Goal: Transaction & Acquisition: Purchase product/service

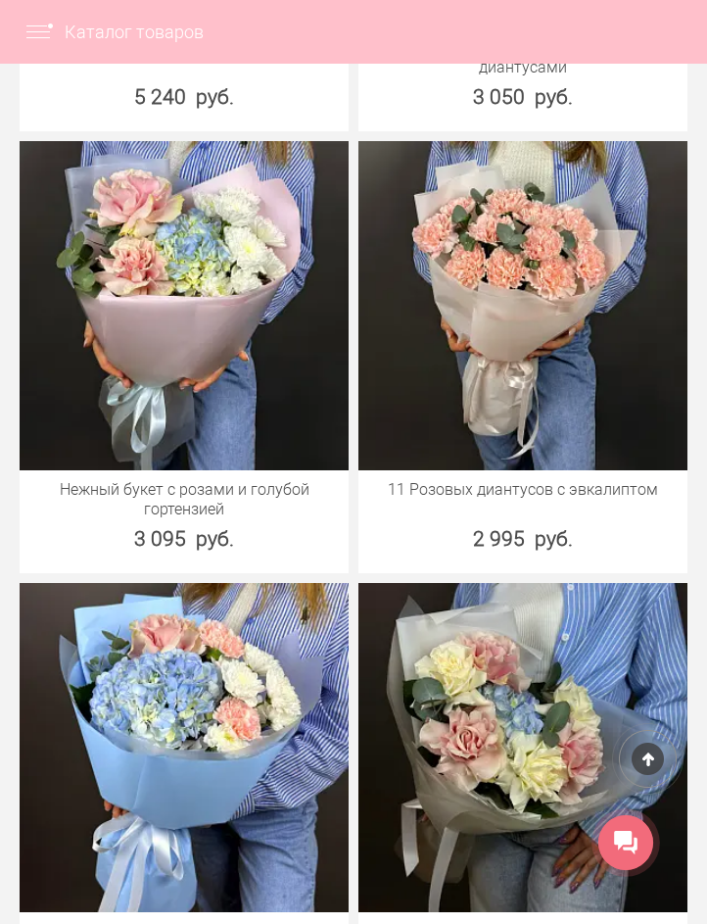
scroll to position [3429, 0]
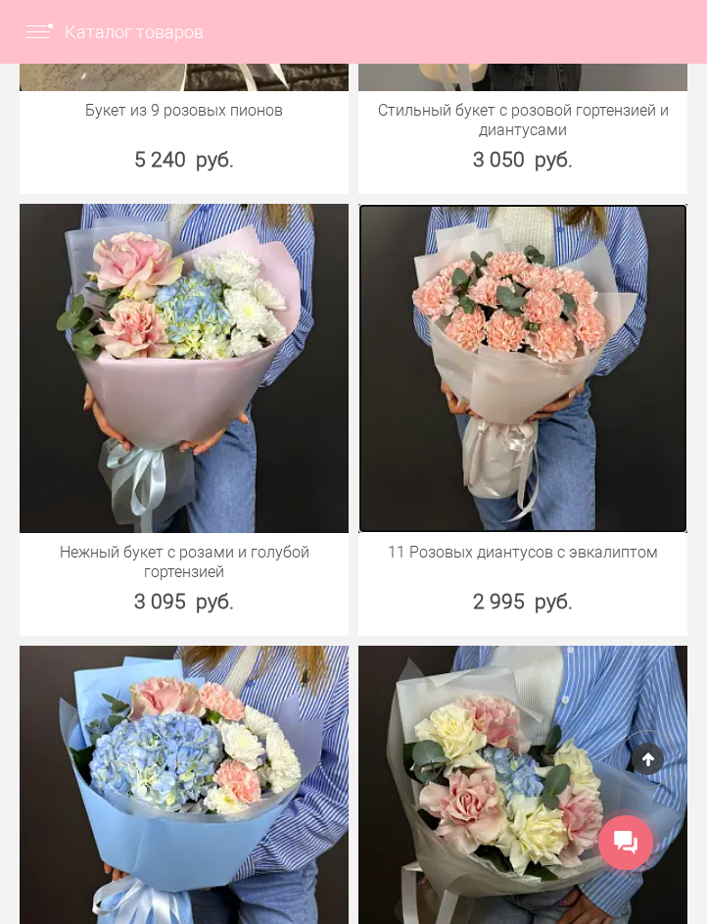
click at [541, 391] on img at bounding box center [523, 368] width 329 height 329
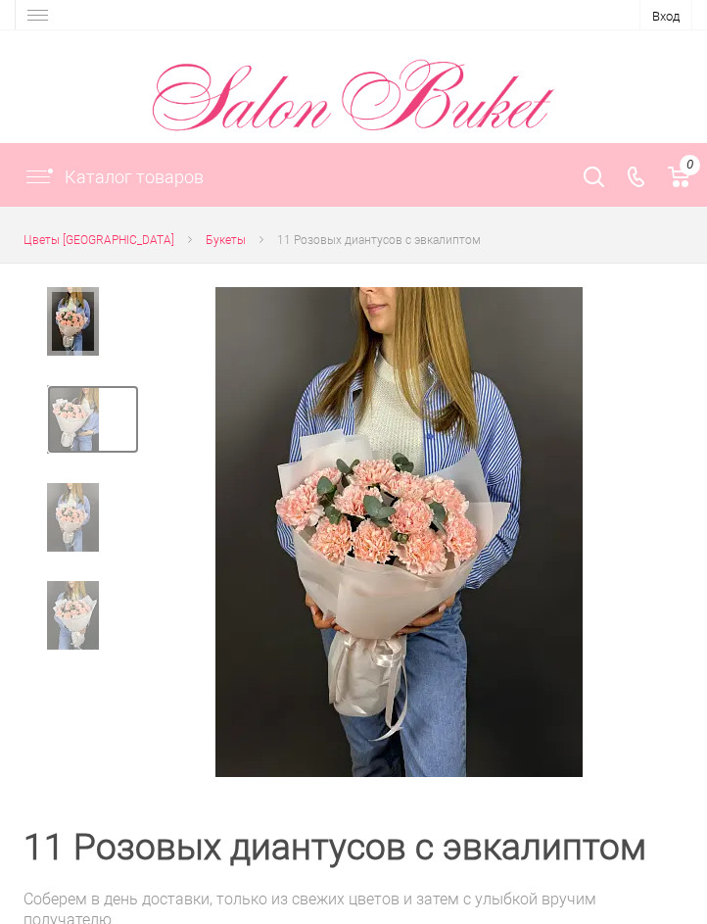
click at [85, 418] on img at bounding box center [73, 419] width 52 height 69
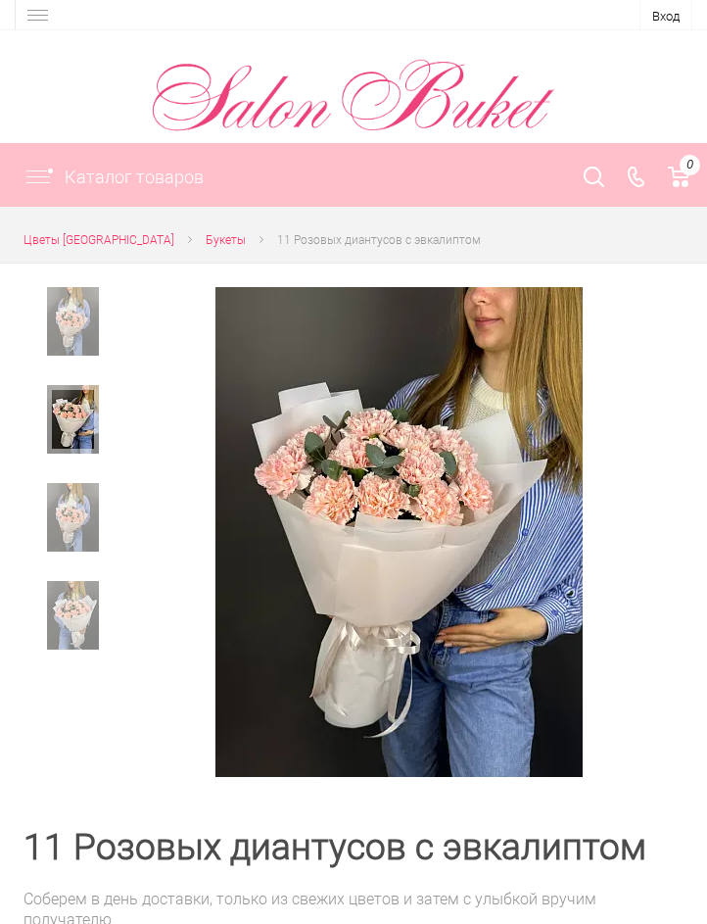
click at [76, 463] on div at bounding box center [93, 426] width 92 height 83
click at [74, 500] on img at bounding box center [73, 517] width 52 height 69
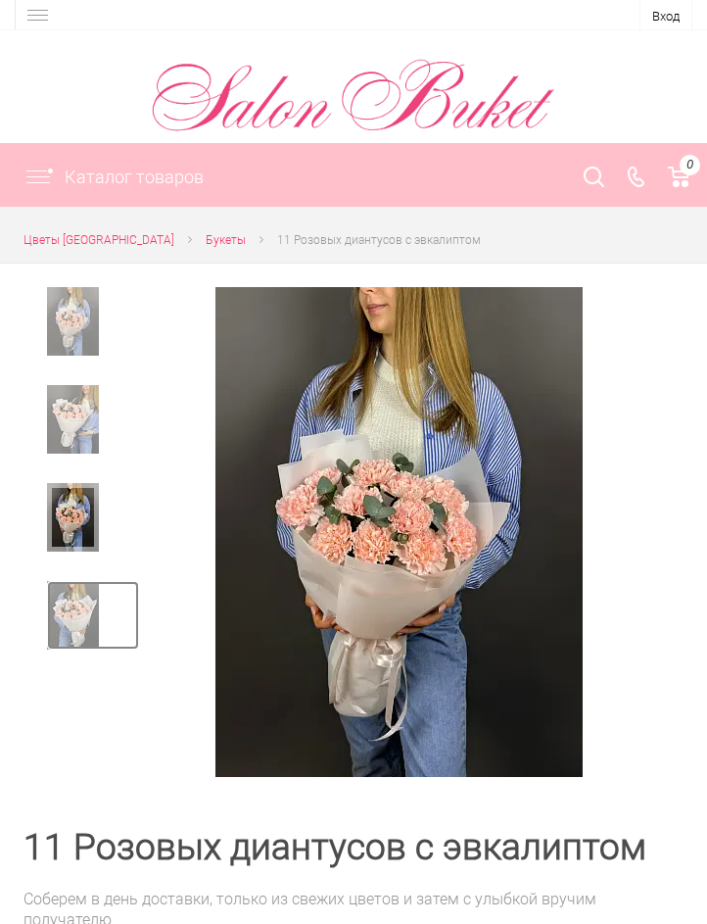
click at [85, 597] on img at bounding box center [73, 615] width 52 height 69
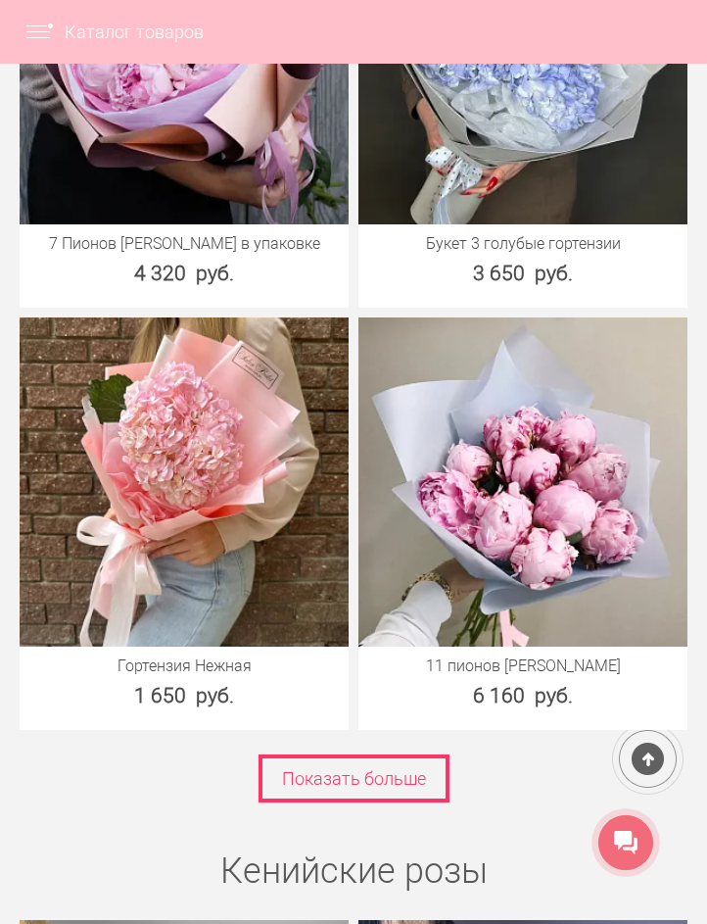
scroll to position [6113, 0]
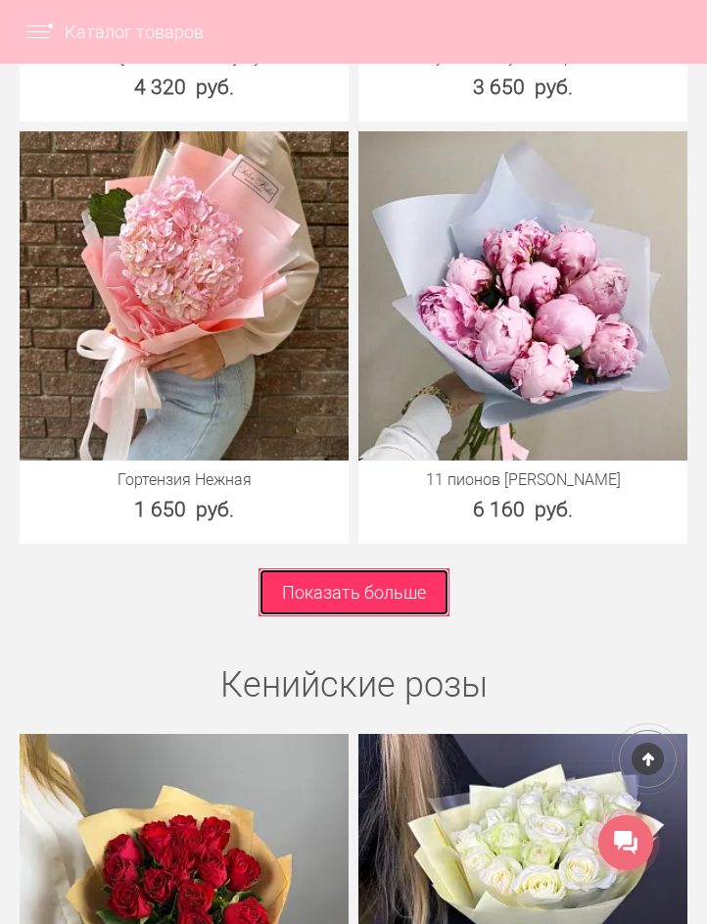
click at [358, 604] on link "Показать больше" at bounding box center [354, 592] width 191 height 48
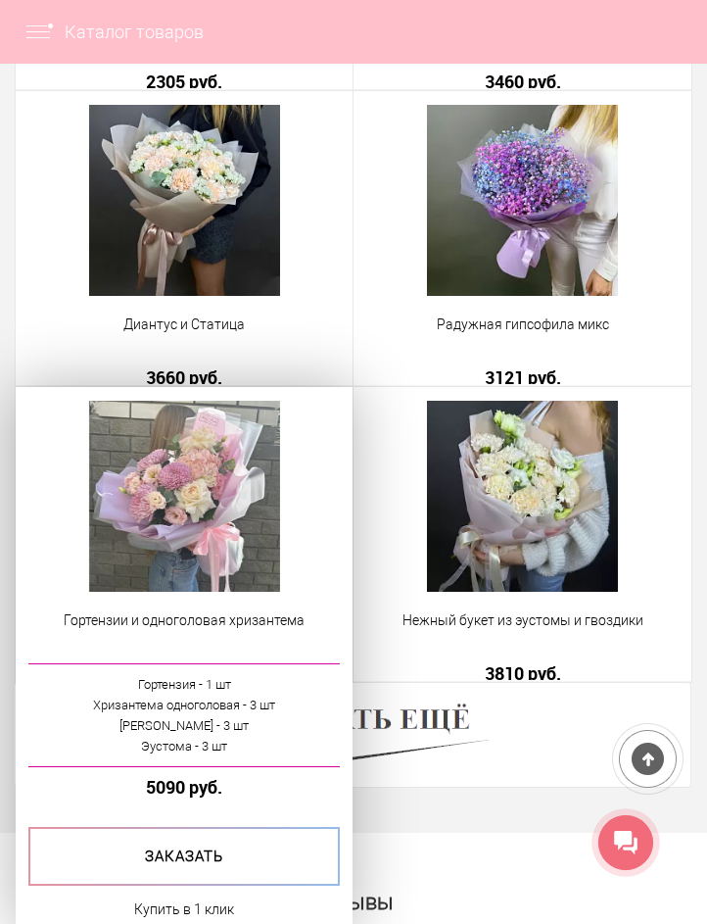
scroll to position [6956, 0]
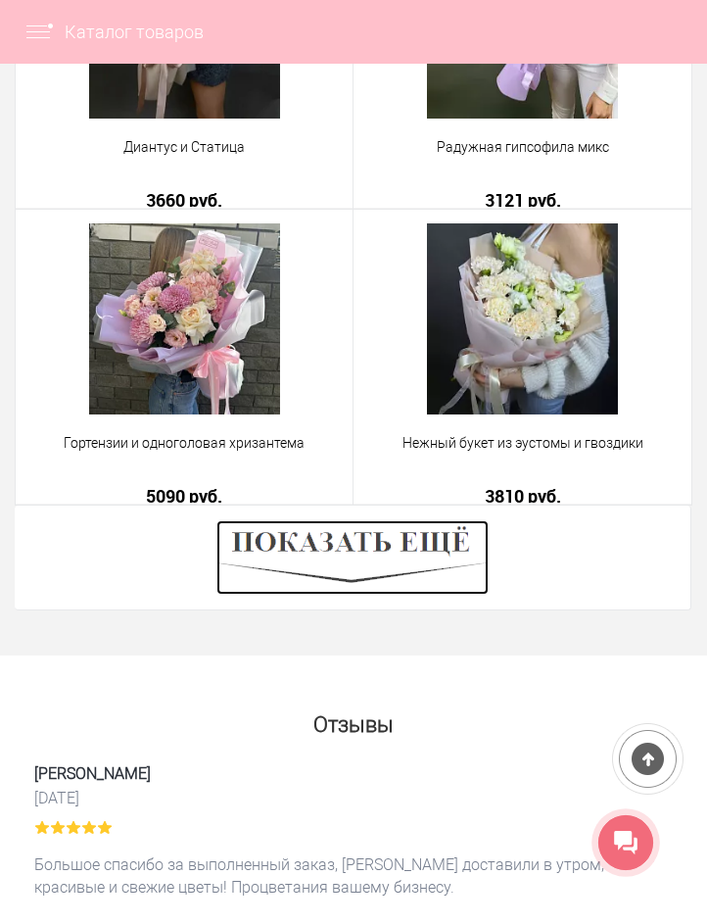
click at [391, 572] on img at bounding box center [353, 557] width 272 height 74
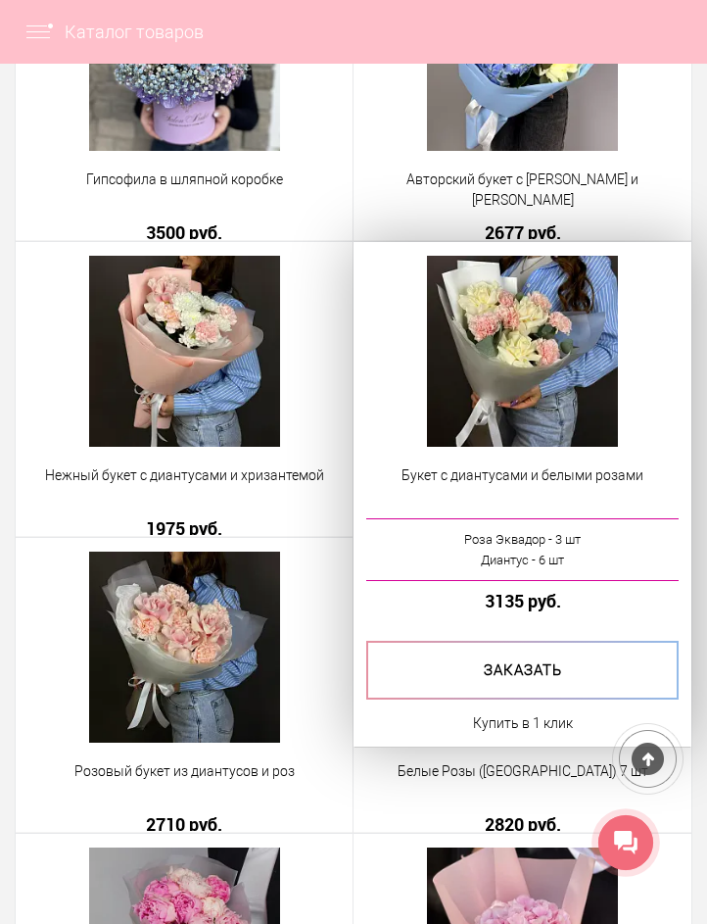
scroll to position [8132, 0]
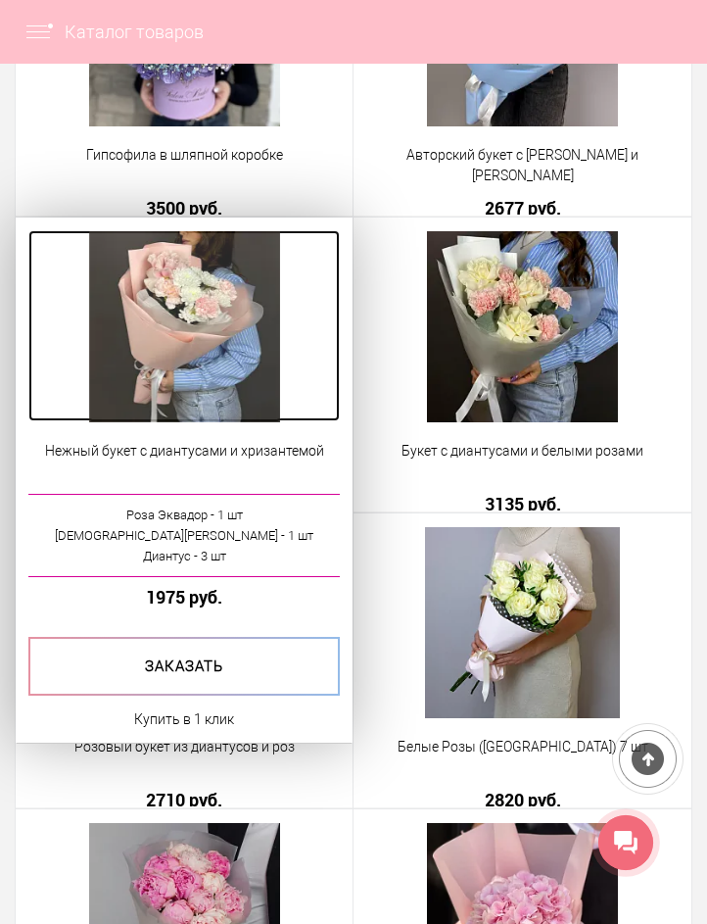
click at [193, 323] on img at bounding box center [184, 326] width 191 height 191
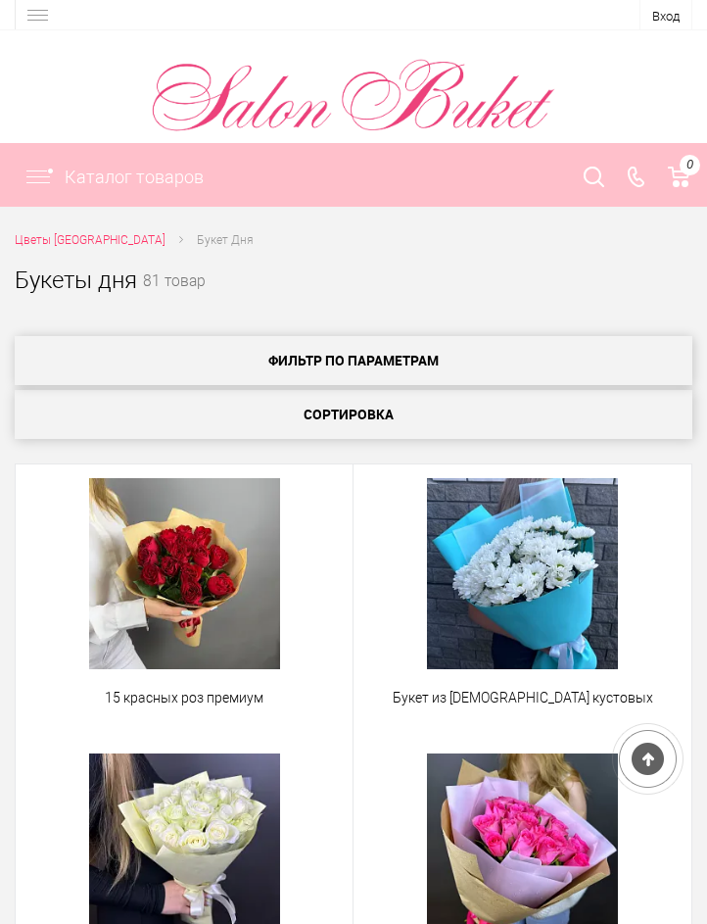
scroll to position [8066, 0]
